Goal: Register for event/course

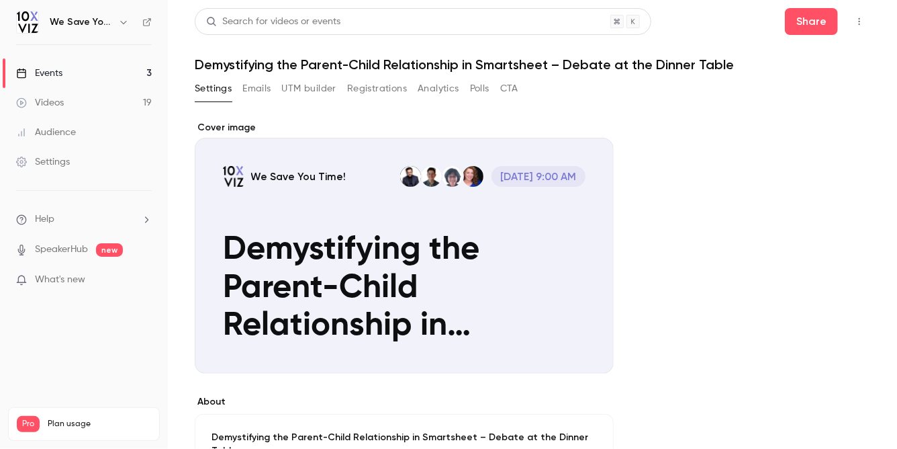
click at [55, 71] on div "Events" at bounding box center [39, 72] width 46 height 13
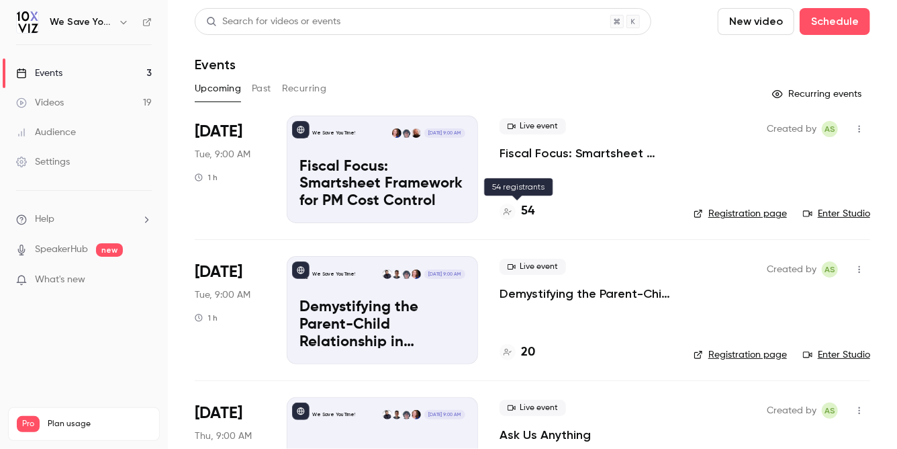
click at [529, 212] on h4 "54" at bounding box center [527, 211] width 13 height 18
